Goal: Communication & Community: Answer question/provide support

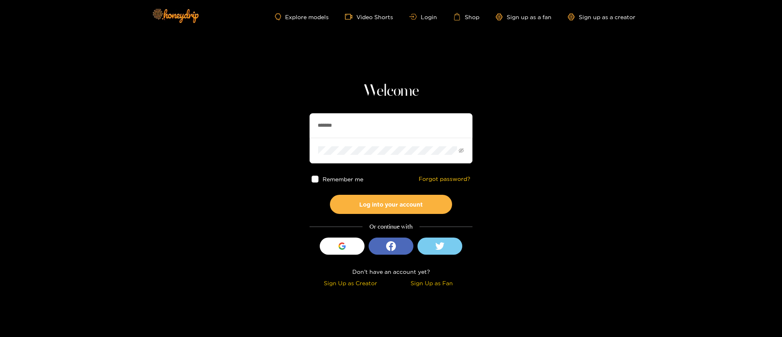
click at [369, 119] on input "*******" at bounding box center [390, 125] width 163 height 24
drag, startPoint x: 369, startPoint y: 119, endPoint x: 403, endPoint y: 132, distance: 36.1
click at [369, 120] on input "*******" at bounding box center [390, 125] width 163 height 24
paste input "*"
type input "********"
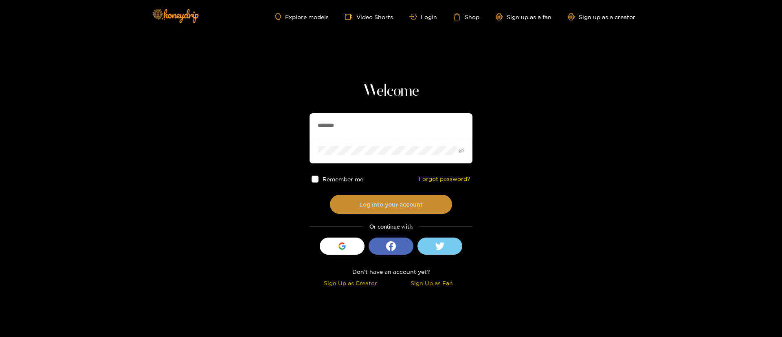
click at [405, 199] on button "Log into your account" at bounding box center [391, 204] width 122 height 19
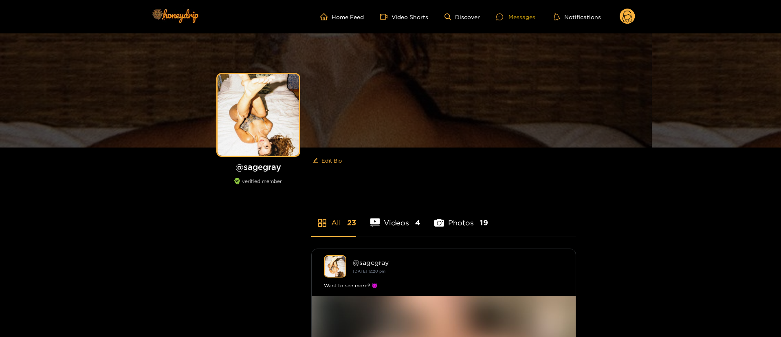
click at [513, 18] on div "Messages" at bounding box center [515, 16] width 39 height 9
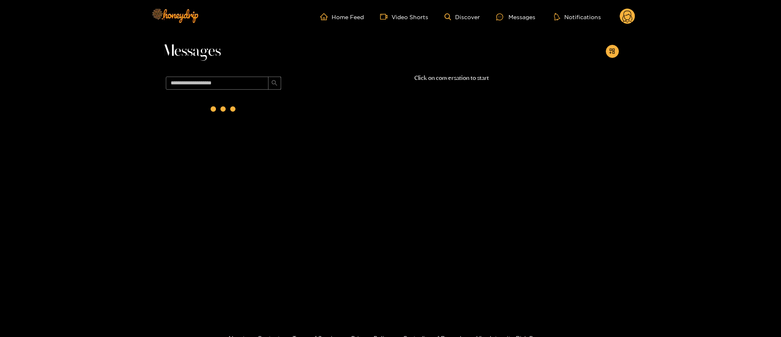
click at [628, 13] on circle at bounding box center [626, 16] width 15 height 15
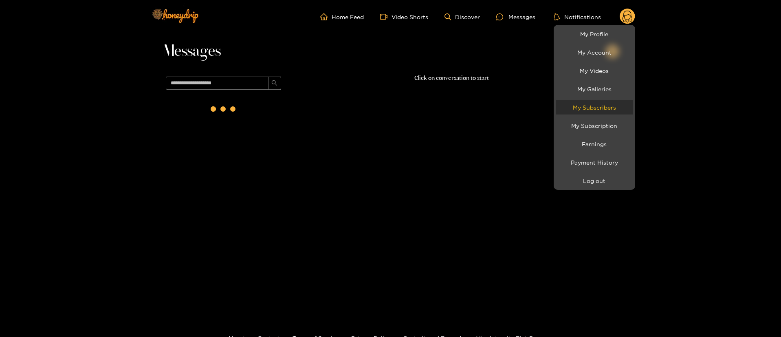
drag, startPoint x: 612, startPoint y: 106, endPoint x: 617, endPoint y: 98, distance: 10.1
click at [612, 106] on link "My Subscribers" at bounding box center [593, 107] width 77 height 14
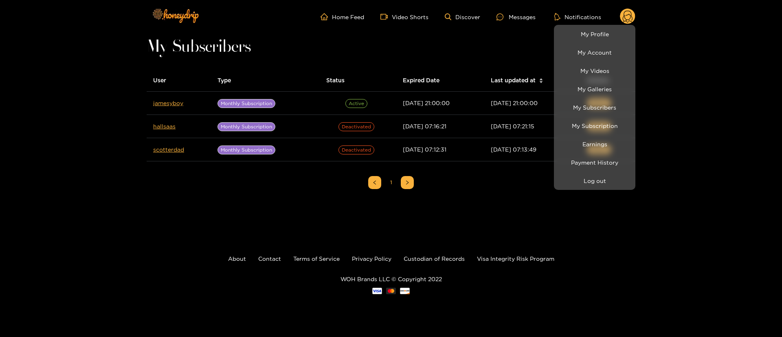
click at [547, 20] on div at bounding box center [391, 168] width 782 height 337
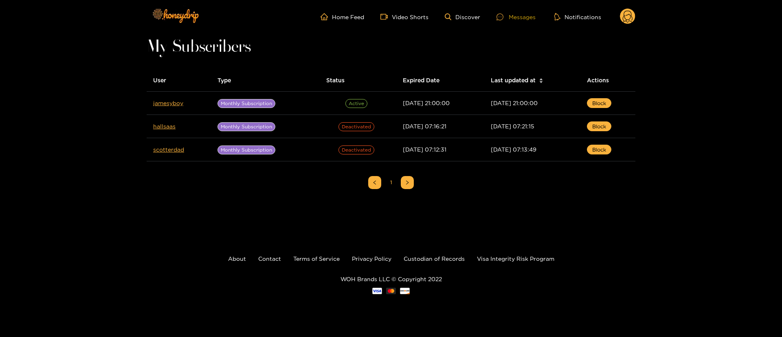
click at [533, 20] on div "Messages" at bounding box center [515, 16] width 39 height 9
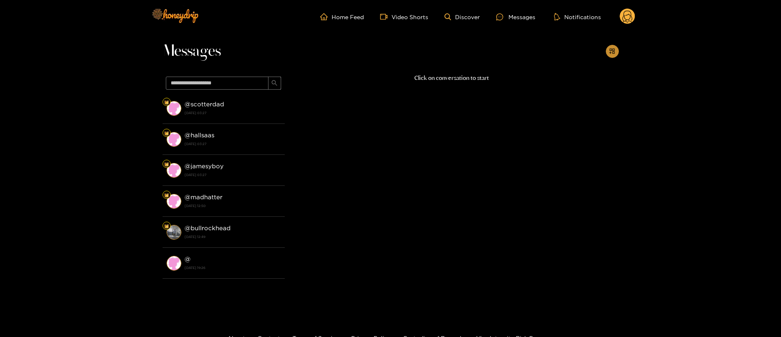
click at [608, 56] on button "button" at bounding box center [612, 51] width 13 height 13
drag, startPoint x: 277, startPoint y: 118, endPoint x: 309, endPoint y: 108, distance: 33.2
click at [280, 119] on li "@ scotterdad [DATE] 03:27" at bounding box center [223, 108] width 122 height 31
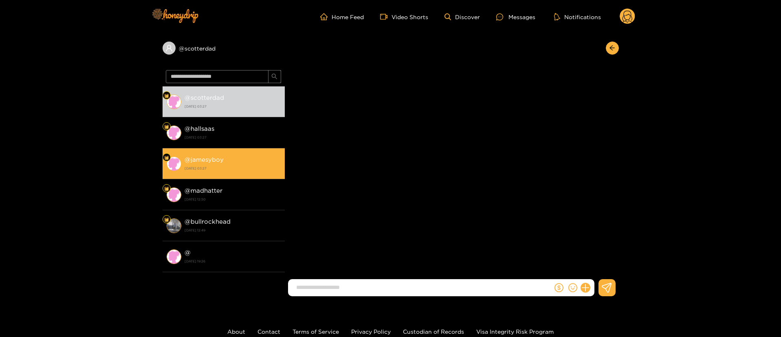
click at [266, 157] on div "@ jamesyboy [DATE] 03:27" at bounding box center [232, 163] width 96 height 18
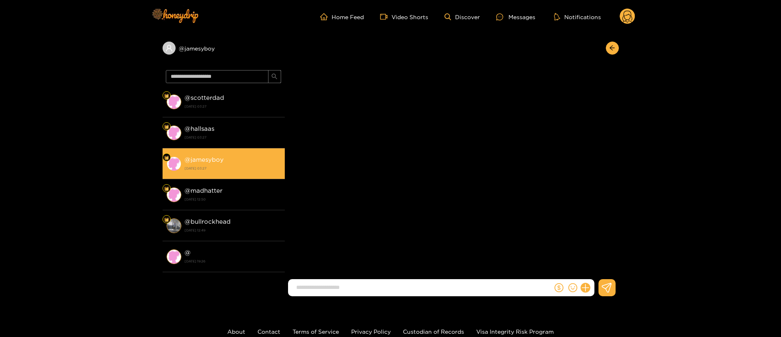
click at [221, 162] on strong "@ jamesyboy" at bounding box center [203, 159] width 39 height 7
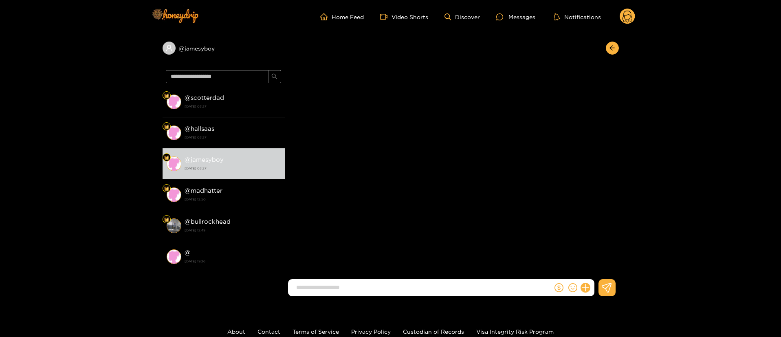
click at [627, 15] on circle at bounding box center [626, 16] width 15 height 15
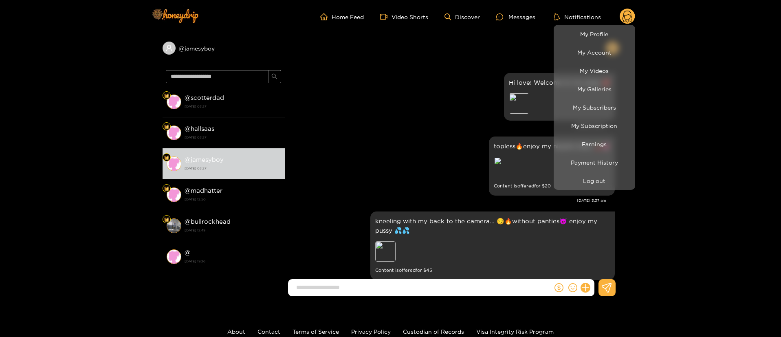
scroll to position [66, 0]
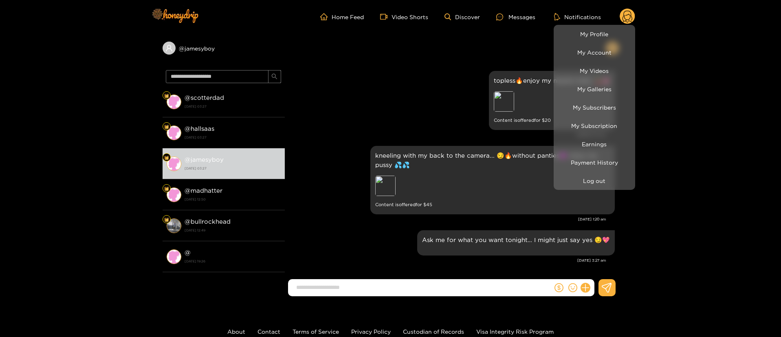
click at [370, 208] on div at bounding box center [390, 168] width 781 height 337
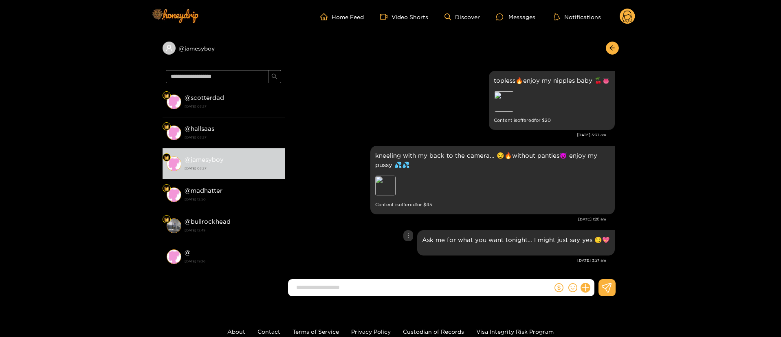
click at [366, 239] on div "Ask me for what you want tonight… I might just say yes 😏💖" at bounding box center [452, 242] width 326 height 29
copy div "@ jamesyboy"
drag, startPoint x: 199, startPoint y: 60, endPoint x: 357, endPoint y: 6, distance: 166.9
click at [370, 59] on div "@ jamesyboy" at bounding box center [390, 49] width 456 height 33
click at [588, 291] on button at bounding box center [585, 288] width 14 height 14
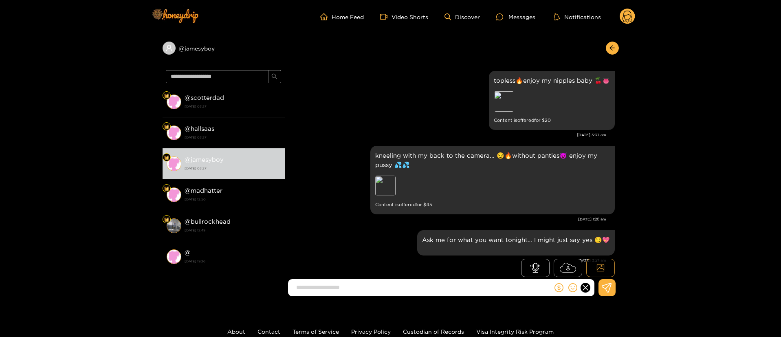
click at [596, 268] on icon at bounding box center [600, 267] width 8 height 8
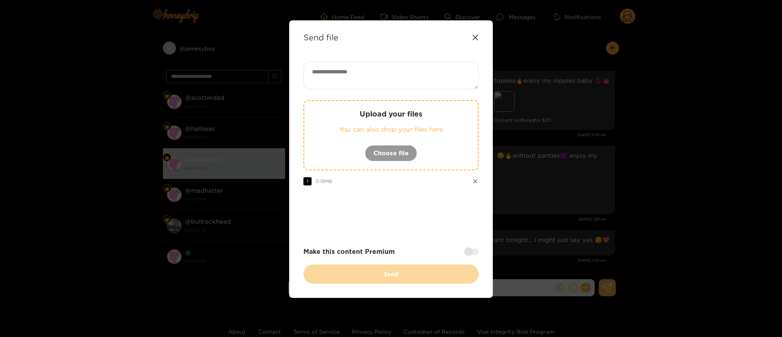
click at [379, 69] on textarea at bounding box center [390, 75] width 175 height 28
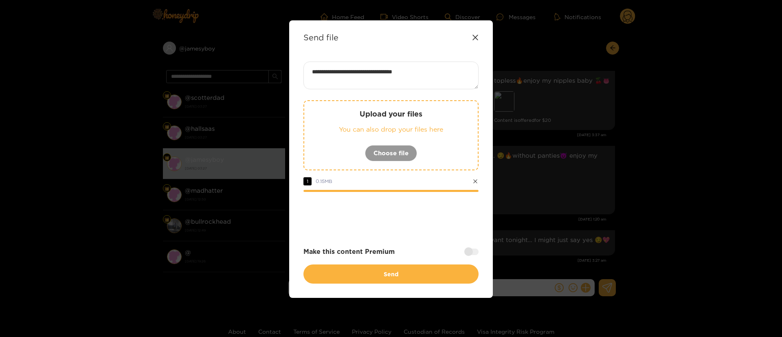
paste textarea "*****"
type textarea "**********"
drag, startPoint x: 471, startPoint y: 255, endPoint x: 471, endPoint y: 251, distance: 4.1
click at [471, 254] on div "Make this content Premium" at bounding box center [390, 251] width 175 height 9
click at [472, 251] on div at bounding box center [471, 251] width 14 height 7
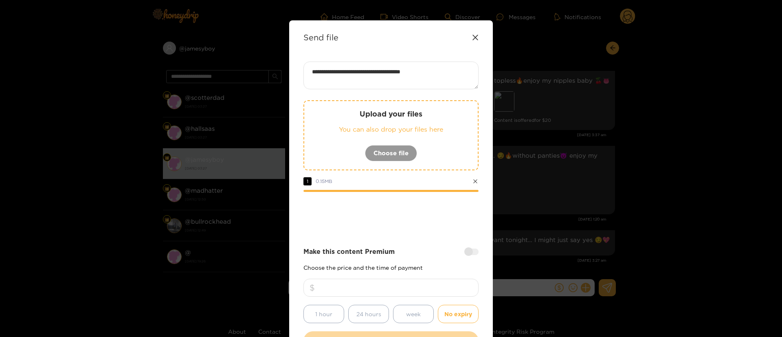
click at [430, 289] on input "number" at bounding box center [390, 288] width 175 height 18
type input "**"
click at [410, 224] on div at bounding box center [390, 214] width 175 height 33
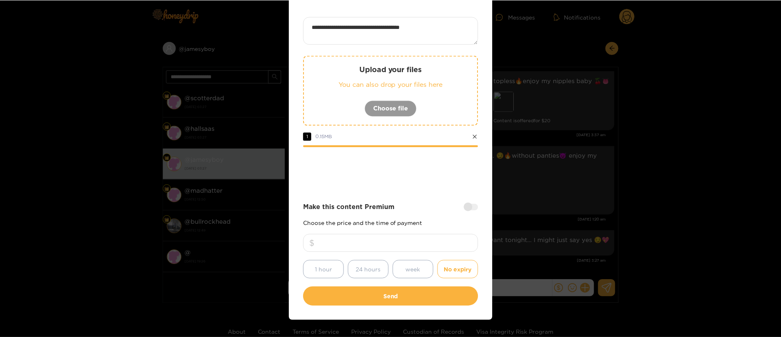
scroll to position [60, 0]
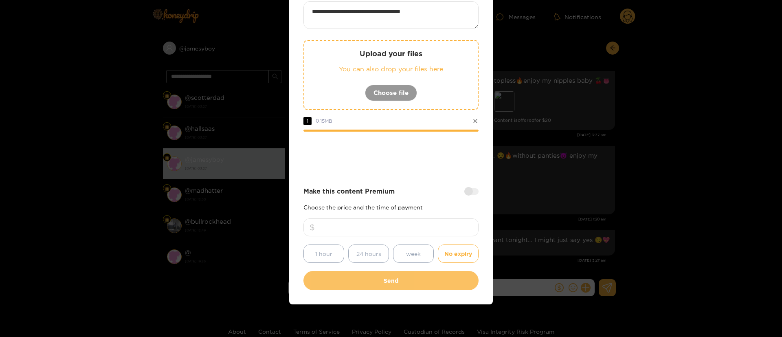
click at [406, 279] on button "Send" at bounding box center [390, 280] width 175 height 19
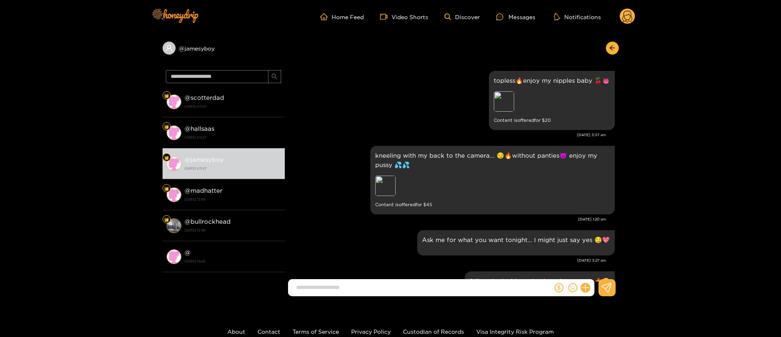
scroll to position [140, 0]
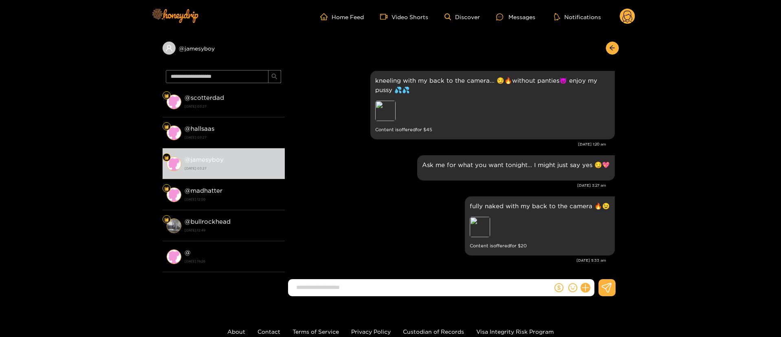
click at [624, 14] on circle at bounding box center [626, 16] width 15 height 15
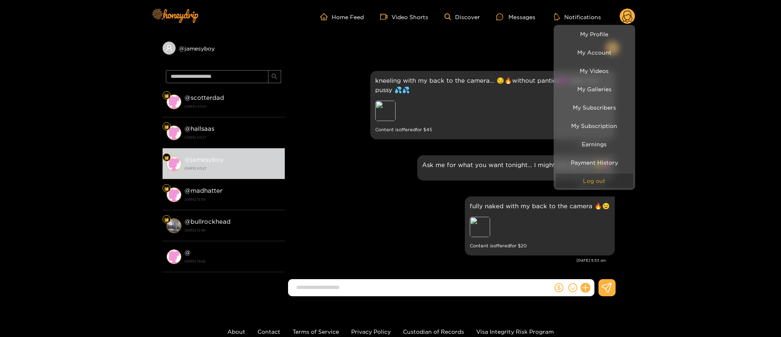
click at [605, 183] on button "Log out" at bounding box center [593, 180] width 77 height 14
